Goal: Task Accomplishment & Management: Use online tool/utility

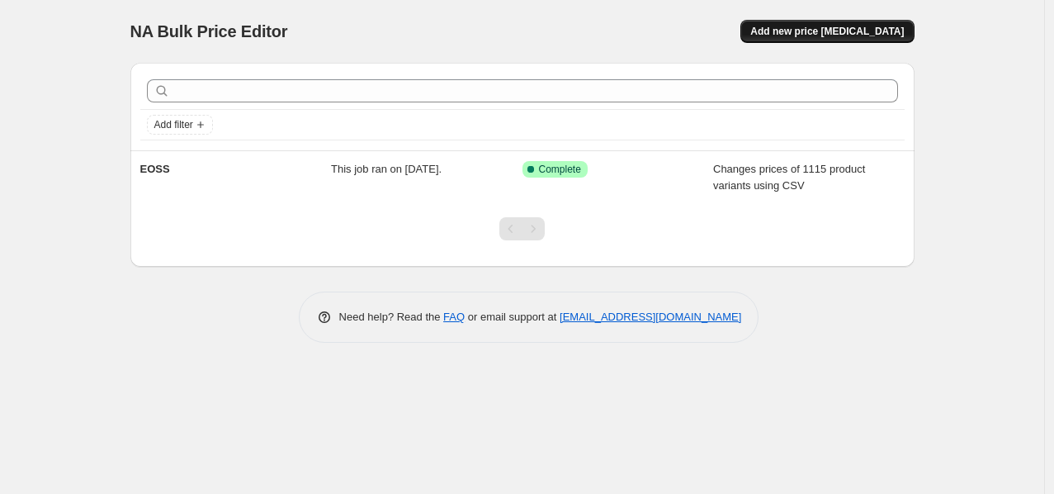
click at [840, 33] on span "Add new price [MEDICAL_DATA]" at bounding box center [827, 31] width 154 height 13
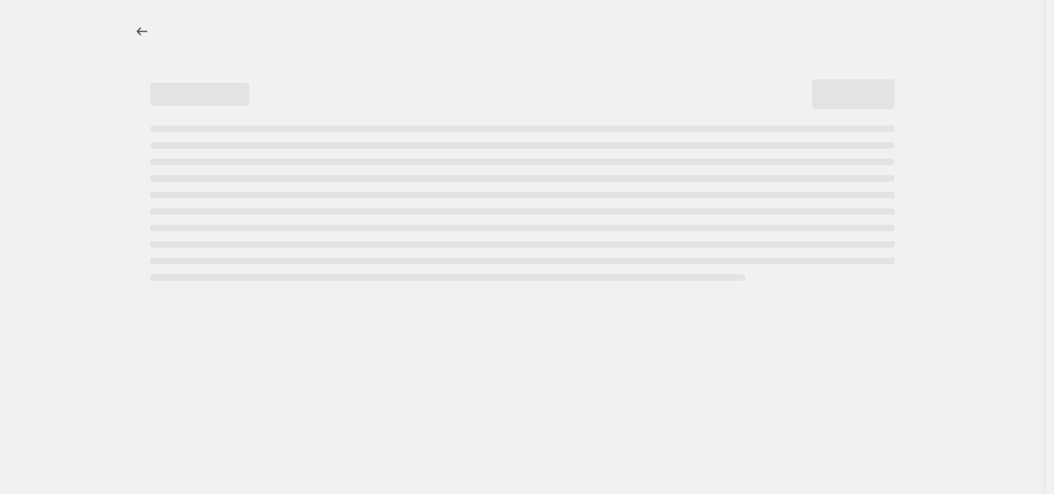
select select "percentage"
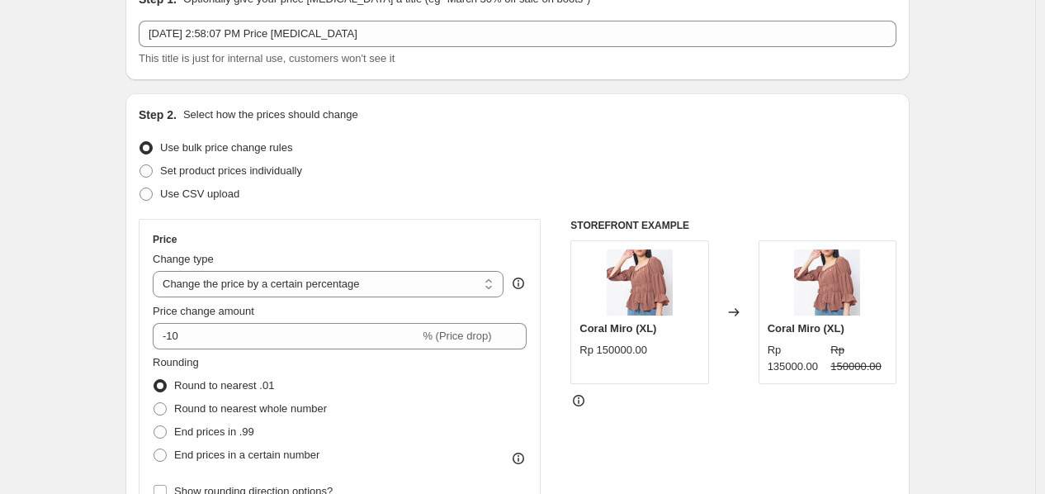
scroll to position [111, 0]
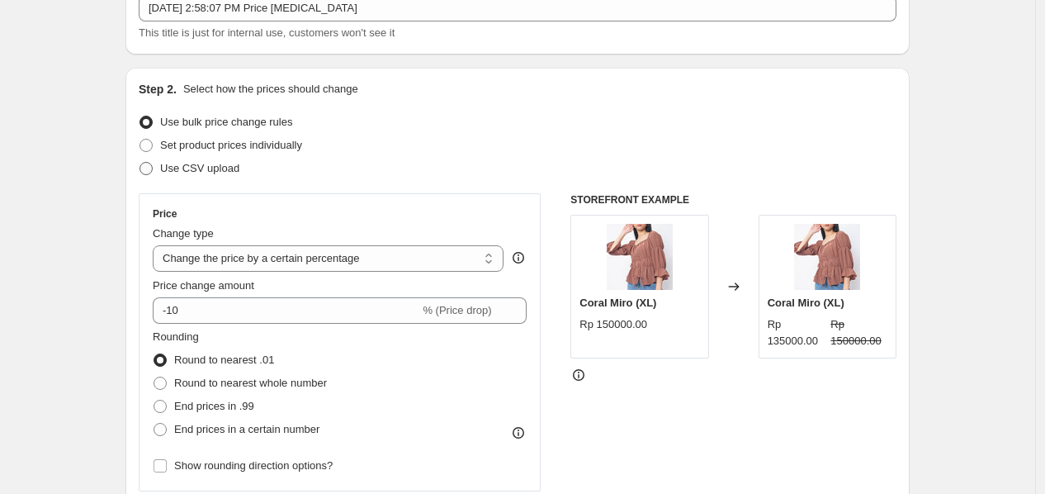
click at [207, 173] on span "Use CSV upload" at bounding box center [199, 168] width 79 height 12
click at [140, 163] on input "Use CSV upload" at bounding box center [140, 162] width 1 height 1
radio input "true"
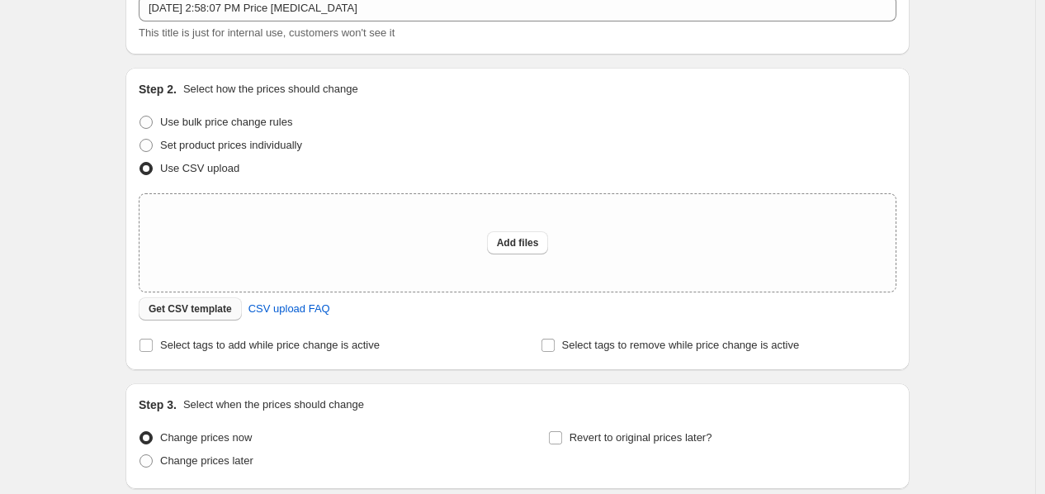
click at [210, 314] on span "Get CSV template" at bounding box center [190, 308] width 83 height 13
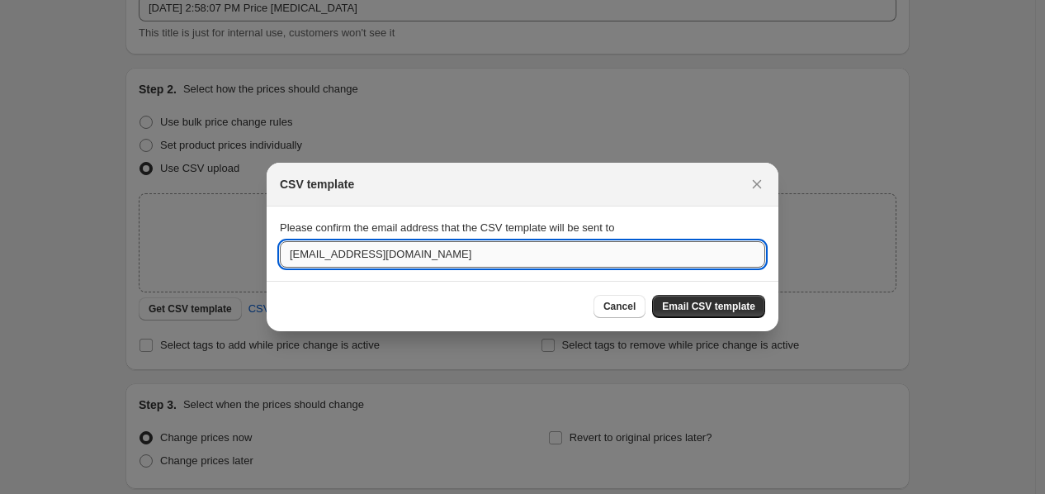
click at [599, 266] on input "sapto.cottonink@gmail.com" at bounding box center [522, 254] width 485 height 26
type input "ismi.cottonink@gmail.com"
click at [690, 302] on span "Email CSV template" at bounding box center [708, 306] width 93 height 13
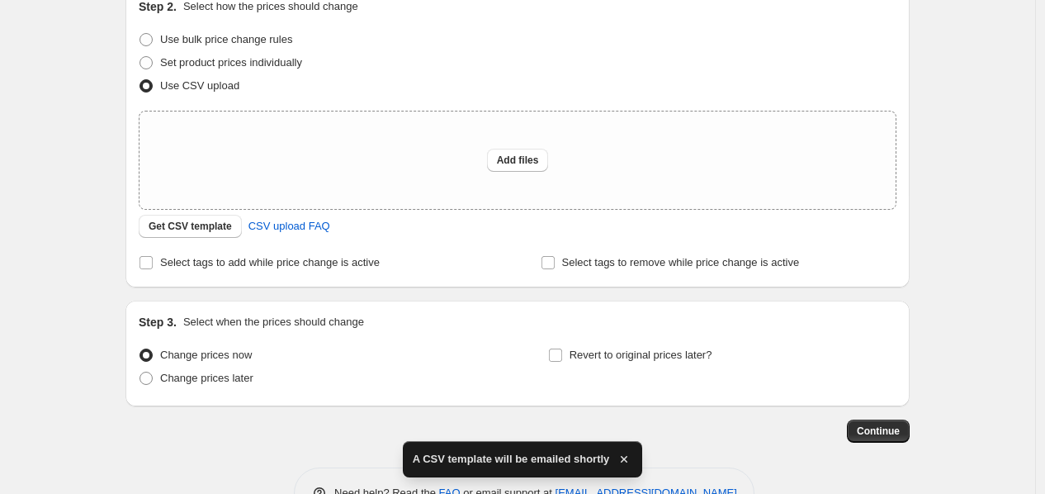
scroll to position [216, 0]
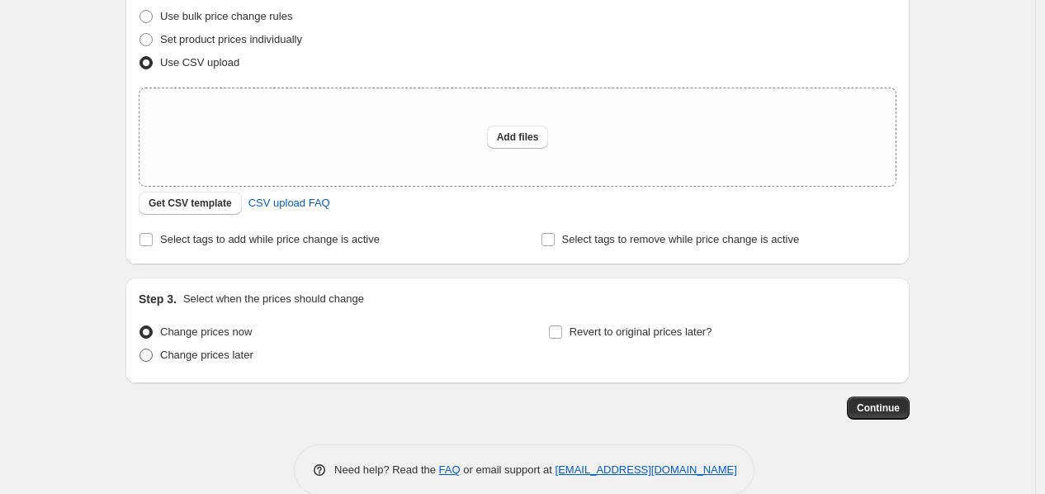
click at [243, 360] on span "Change prices later" at bounding box center [206, 354] width 93 height 12
click at [140, 349] on input "Change prices later" at bounding box center [140, 348] width 1 height 1
radio input "true"
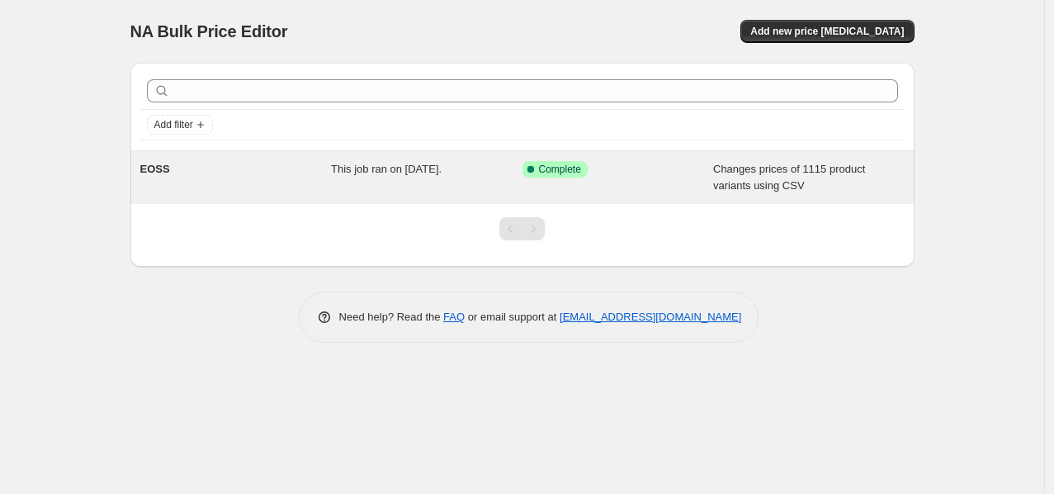
click at [390, 178] on div "This job ran on [DATE]." at bounding box center [427, 177] width 192 height 33
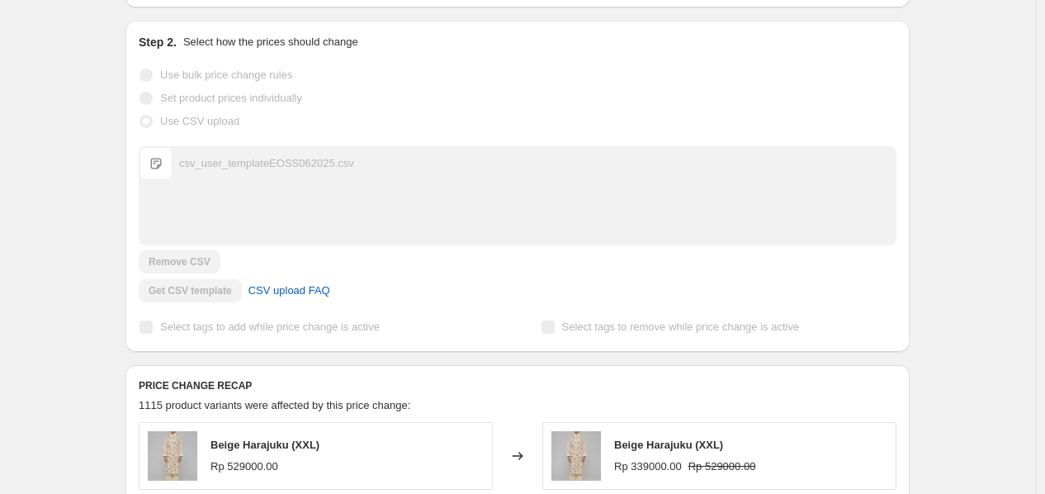
scroll to position [318, 0]
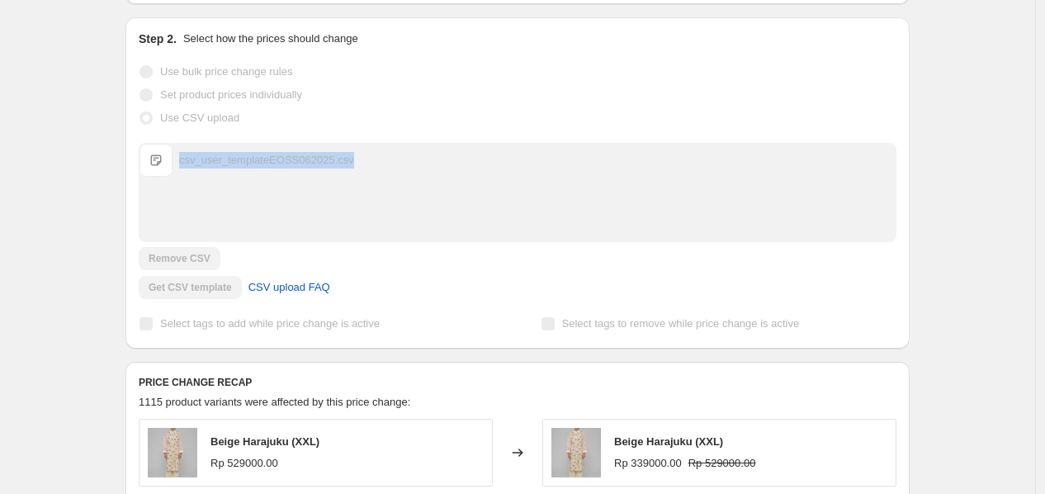
drag, startPoint x: 358, startPoint y: 163, endPoint x: 185, endPoint y: 177, distance: 173.9
click at [185, 177] on div "csv_user_templateEOSS062025.csv csv_user_templateEOSS062025.csv" at bounding box center [518, 192] width 756 height 97
copy div "csv_user_templateEOSS062025.csv csv_user_templateEOSS062025.csv"
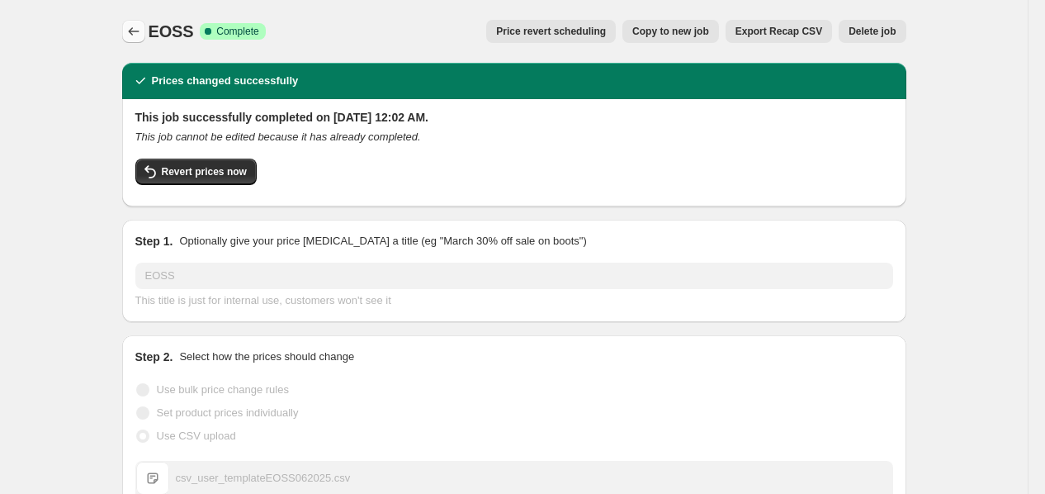
click at [140, 29] on icon "Price change jobs" at bounding box center [133, 31] width 17 height 17
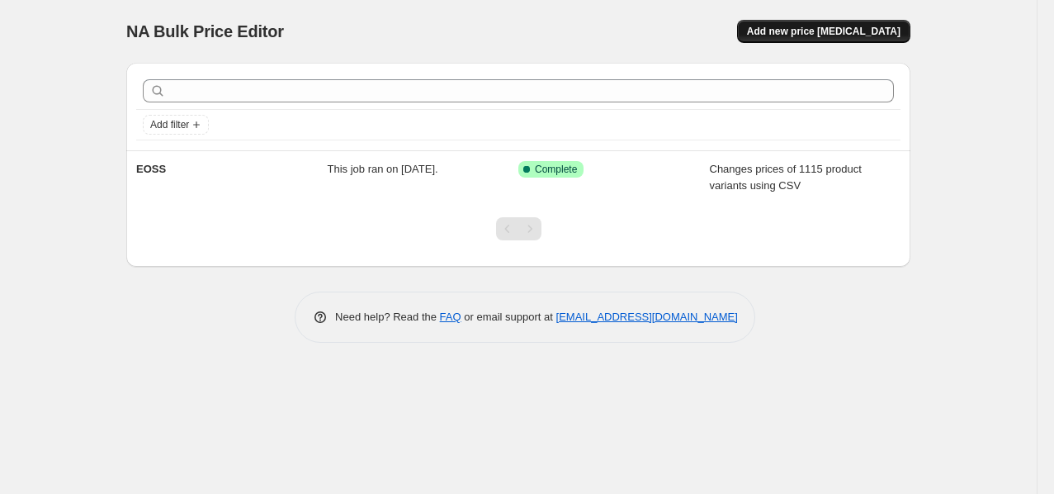
click at [834, 34] on span "Add new price [MEDICAL_DATA]" at bounding box center [824, 31] width 154 height 13
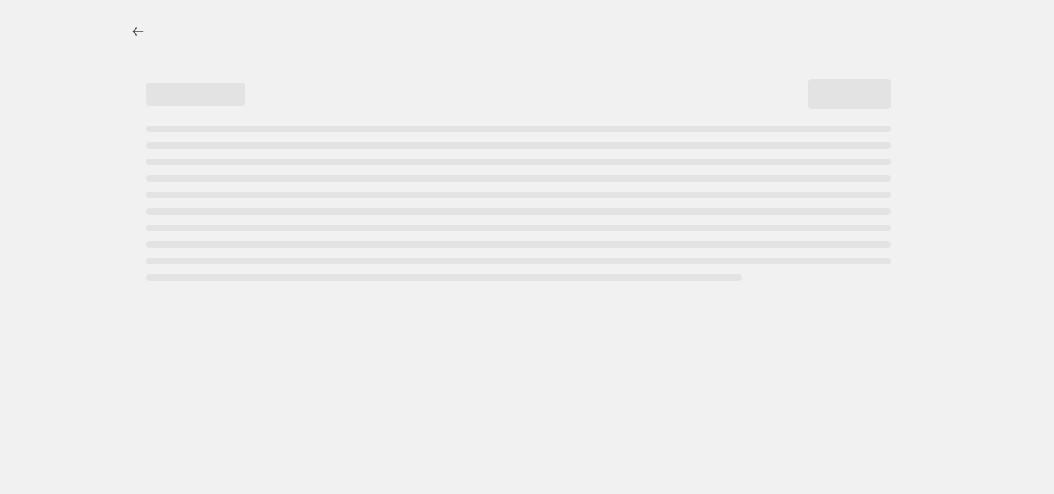
select select "percentage"
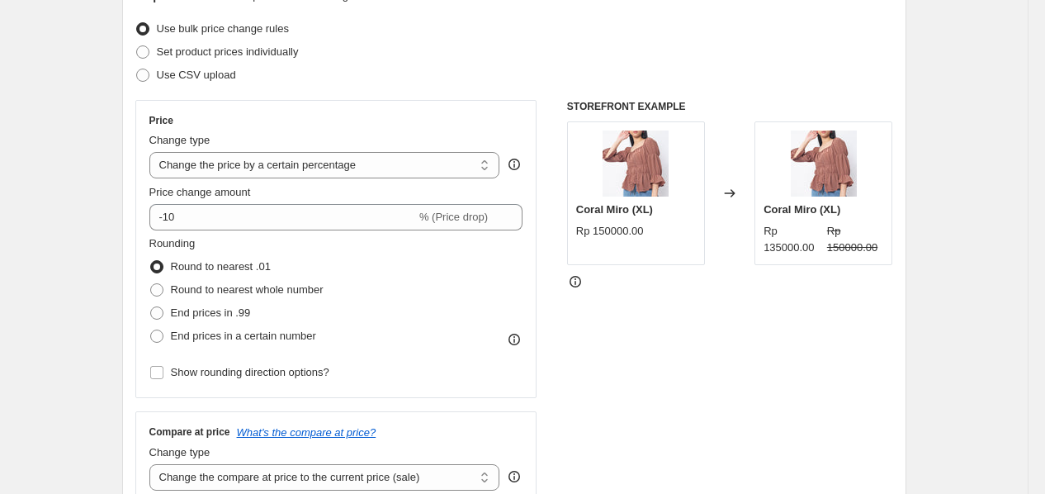
scroll to position [176, 0]
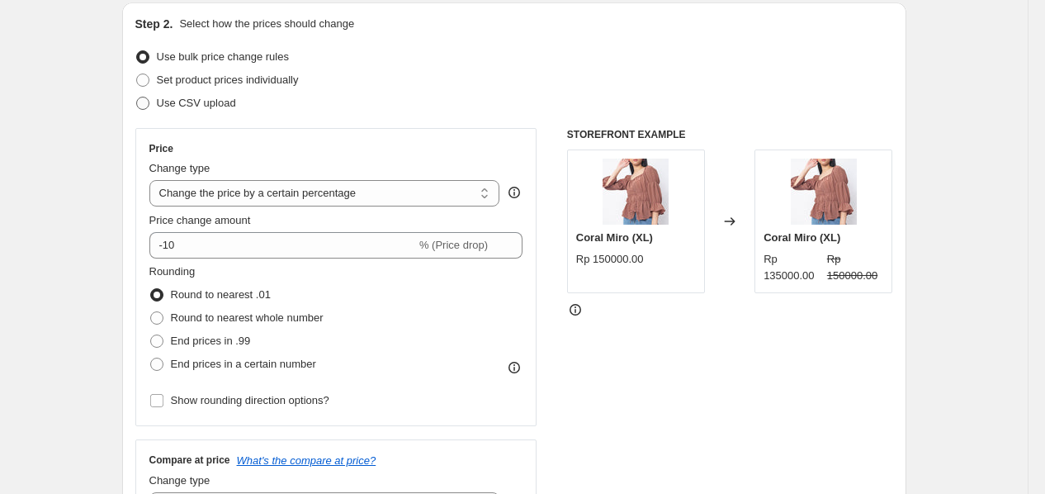
click at [234, 100] on span "Use CSV upload" at bounding box center [196, 103] width 79 height 12
click at [137, 97] on input "Use CSV upload" at bounding box center [136, 97] width 1 height 1
radio input "true"
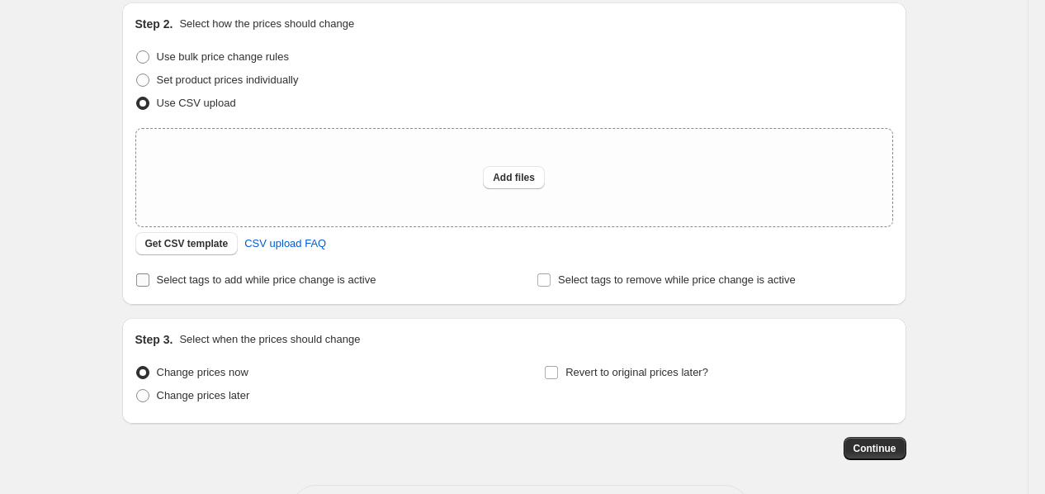
click at [373, 282] on span "Select tags to add while price change is active" at bounding box center [267, 279] width 220 height 12
click at [149, 282] on input "Select tags to add while price change is active" at bounding box center [142, 279] width 13 height 13
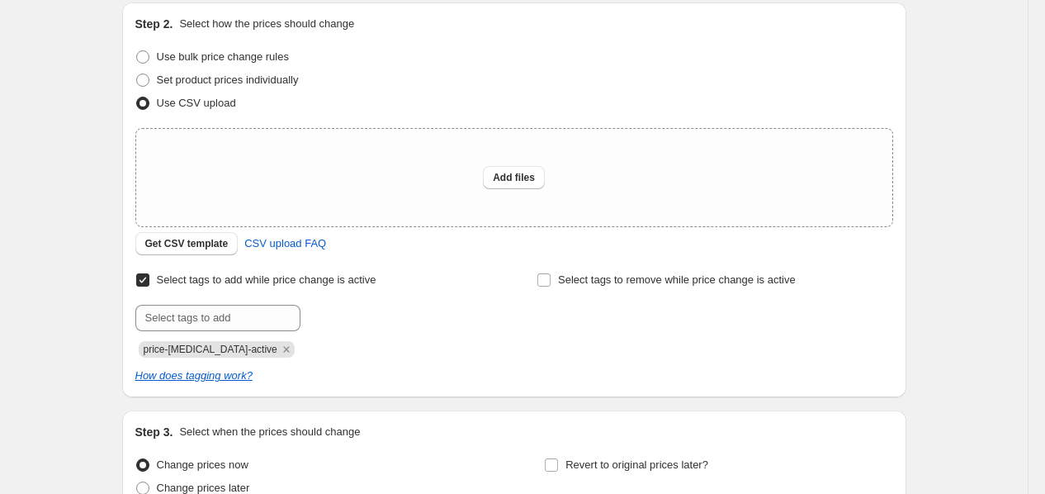
click at [373, 282] on span "Select tags to add while price change is active" at bounding box center [267, 279] width 220 height 12
click at [149, 282] on input "Select tags to add while price change is active" at bounding box center [142, 279] width 13 height 13
checkbox input "false"
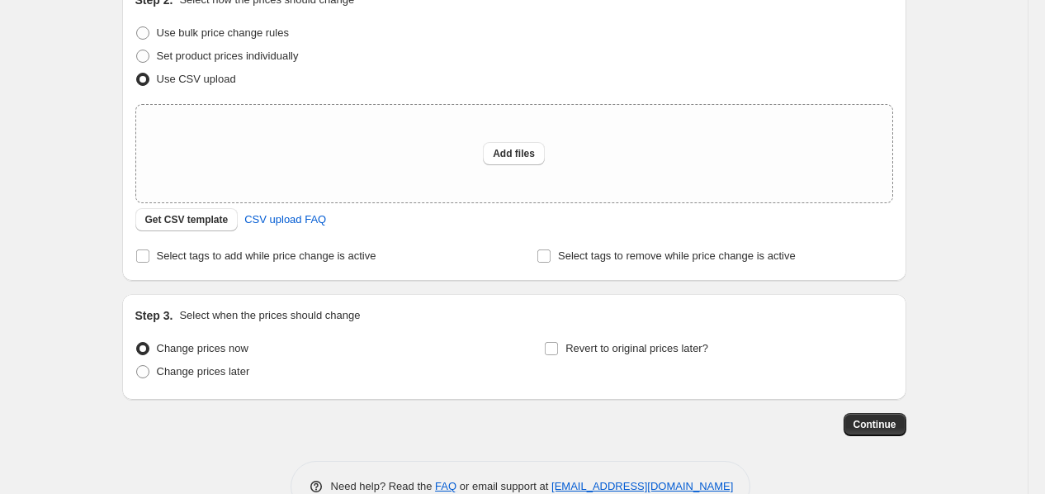
scroll to position [242, 0]
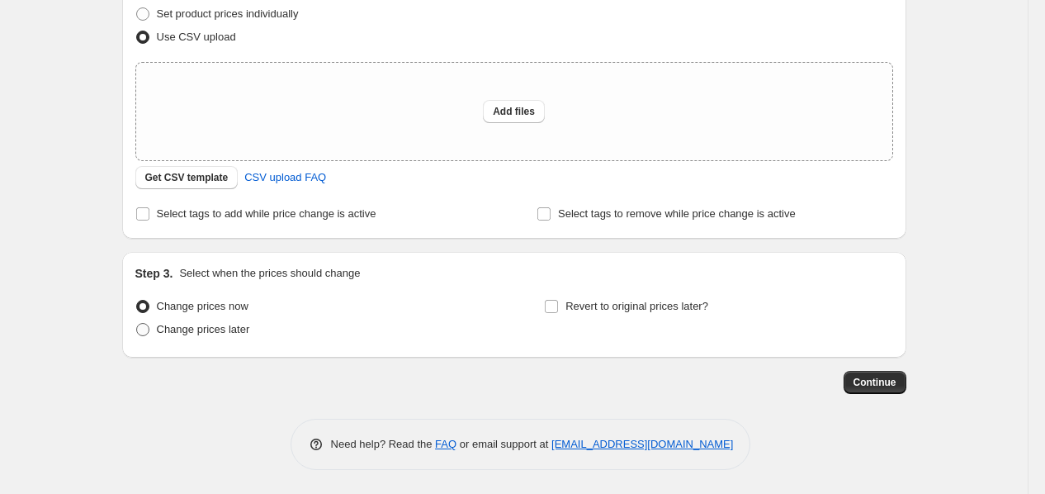
click at [203, 329] on span "Change prices later" at bounding box center [203, 329] width 93 height 12
click at [137, 324] on input "Change prices later" at bounding box center [136, 323] width 1 height 1
radio input "true"
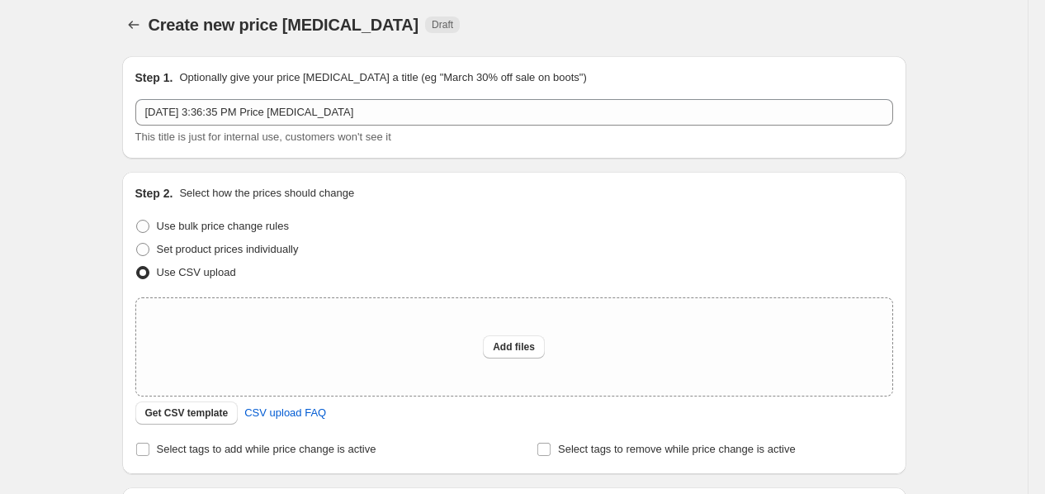
scroll to position [0, 0]
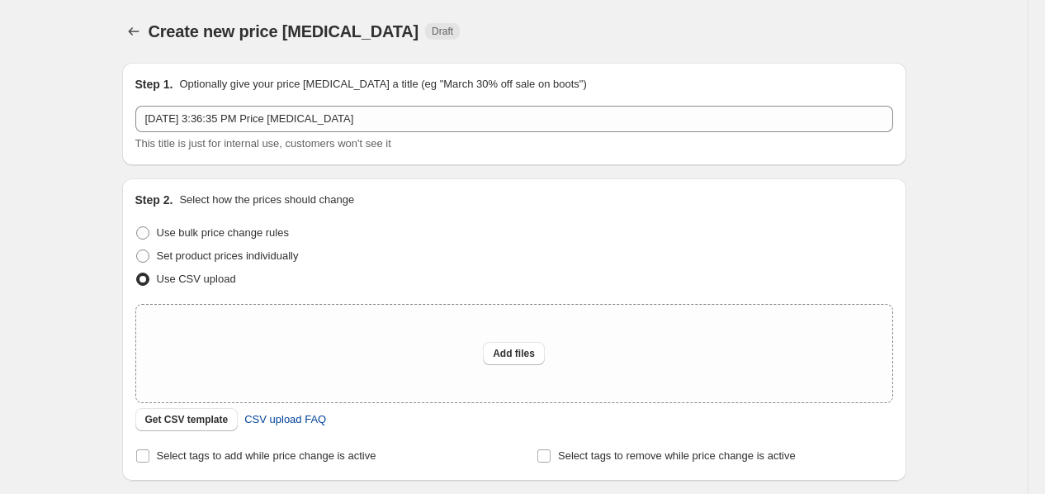
click at [305, 417] on span "CSV upload FAQ" at bounding box center [285, 419] width 82 height 17
